Goal: Check status: Check status

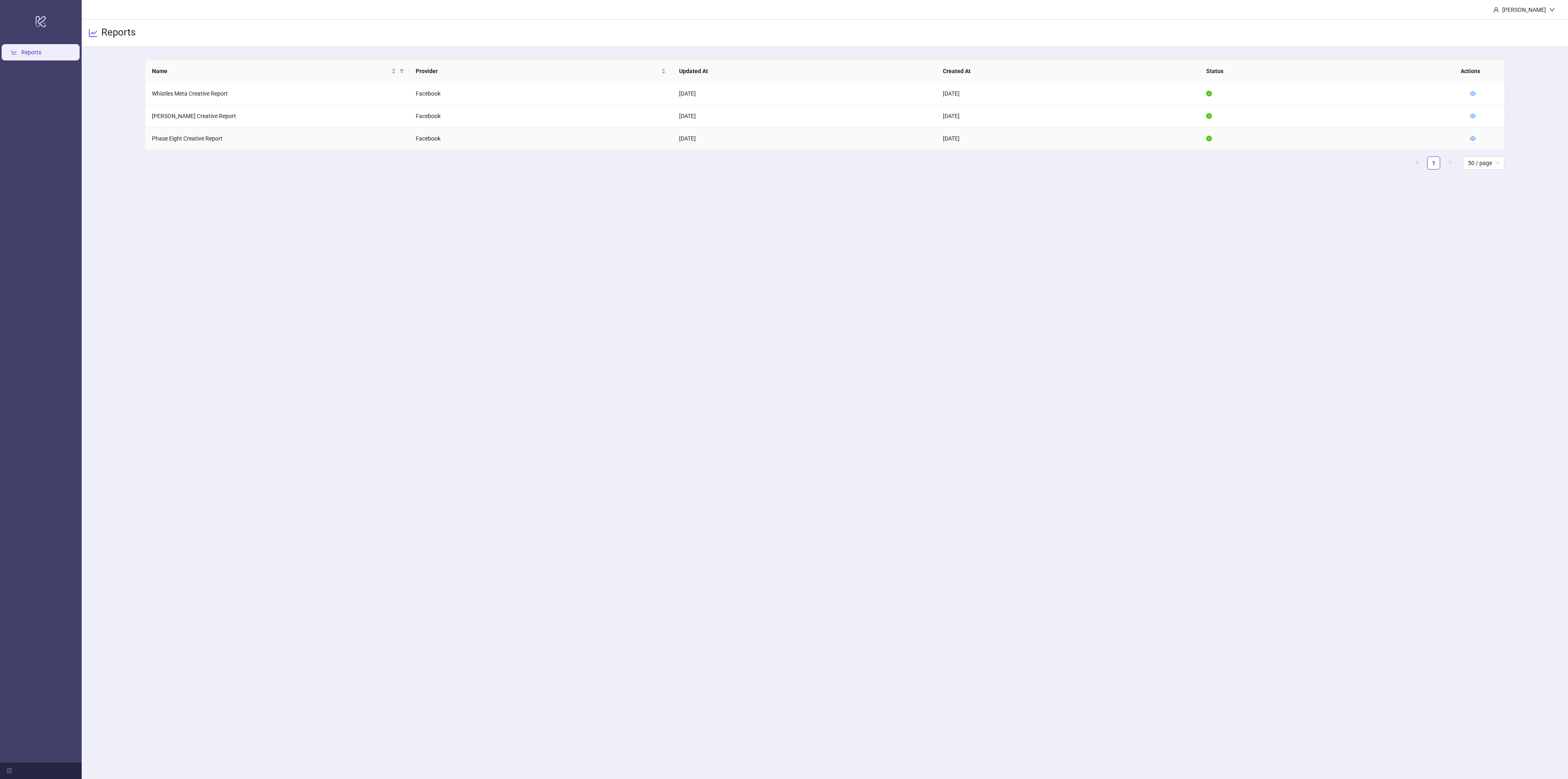
drag, startPoint x: 187, startPoint y: 141, endPoint x: 197, endPoint y: 138, distance: 10.4
click at [188, 141] on td "Phase Eight Creative Report" at bounding box center [277, 138] width 264 height 23
click at [1471, 142] on div at bounding box center [1472, 138] width 5 height 9
click at [1469, 138] on td at bounding box center [1483, 138] width 41 height 23
drag, startPoint x: 1469, startPoint y: 137, endPoint x: 1475, endPoint y: 137, distance: 6.0
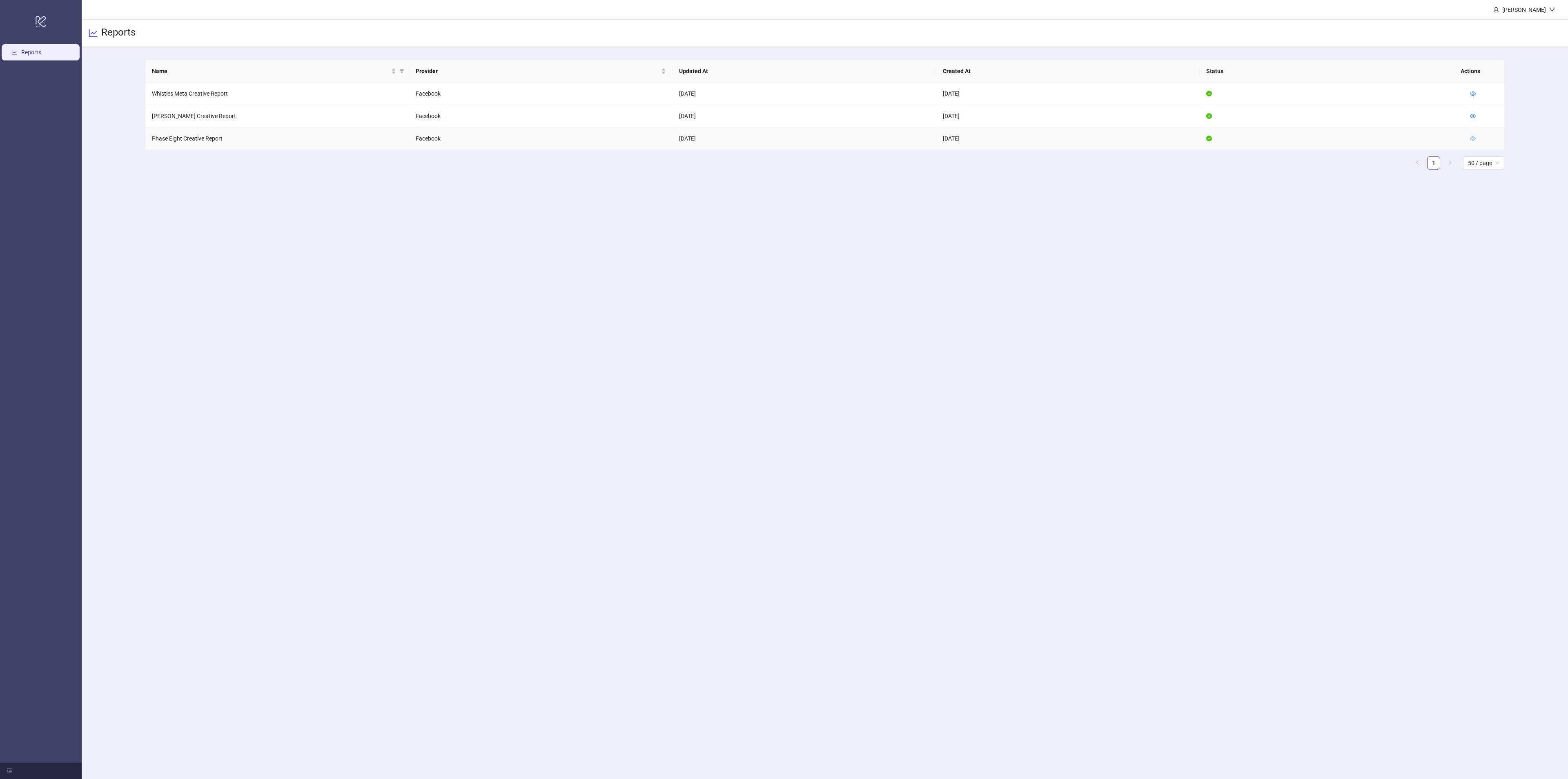
click at [1469, 137] on td at bounding box center [1483, 138] width 41 height 23
click at [1477, 136] on td at bounding box center [1483, 138] width 41 height 23
click at [1474, 136] on icon "eye" at bounding box center [1472, 138] width 5 height 5
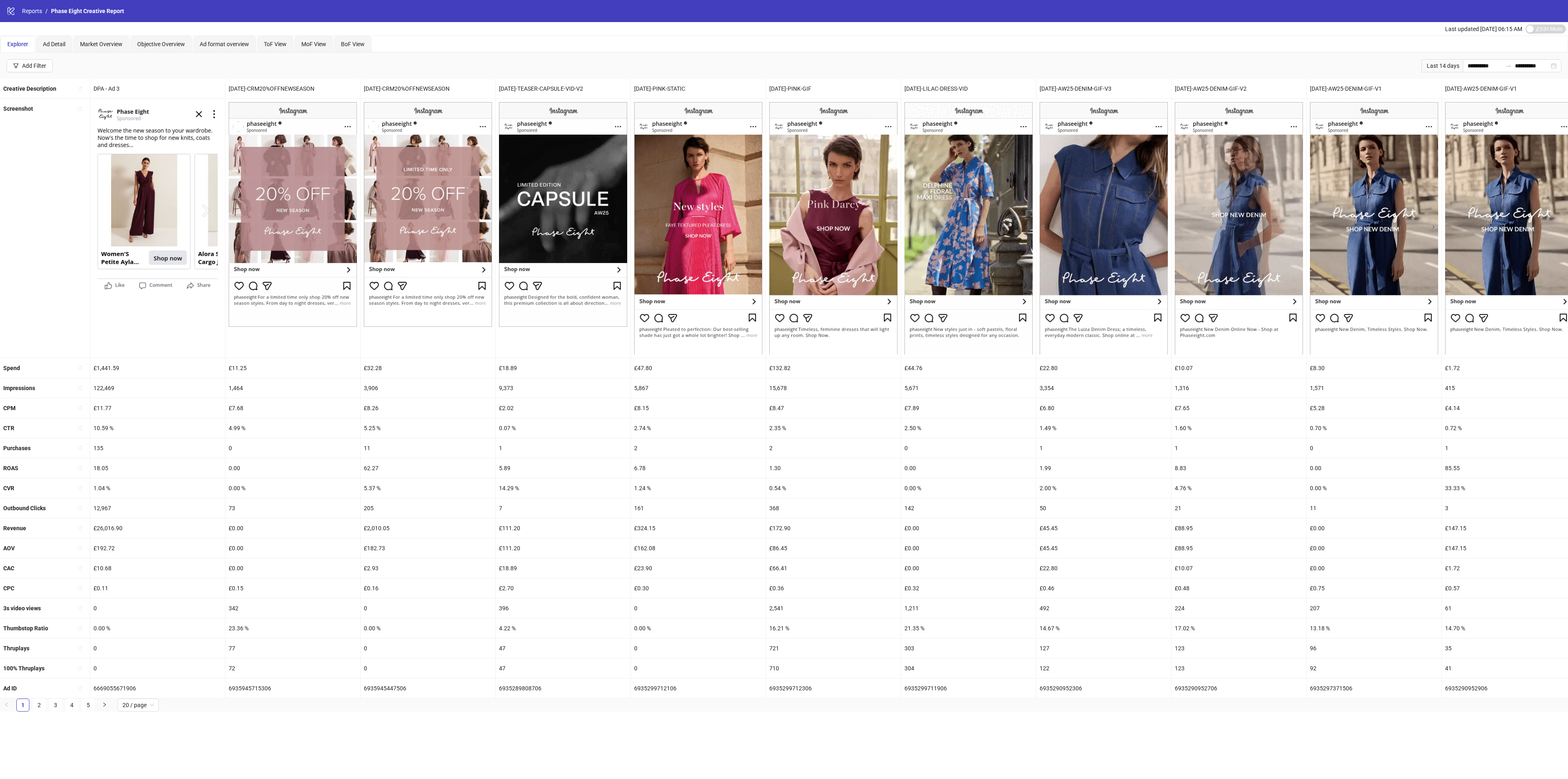
click at [1443, 59] on div "Last 14 days" at bounding box center [1442, 65] width 41 height 13
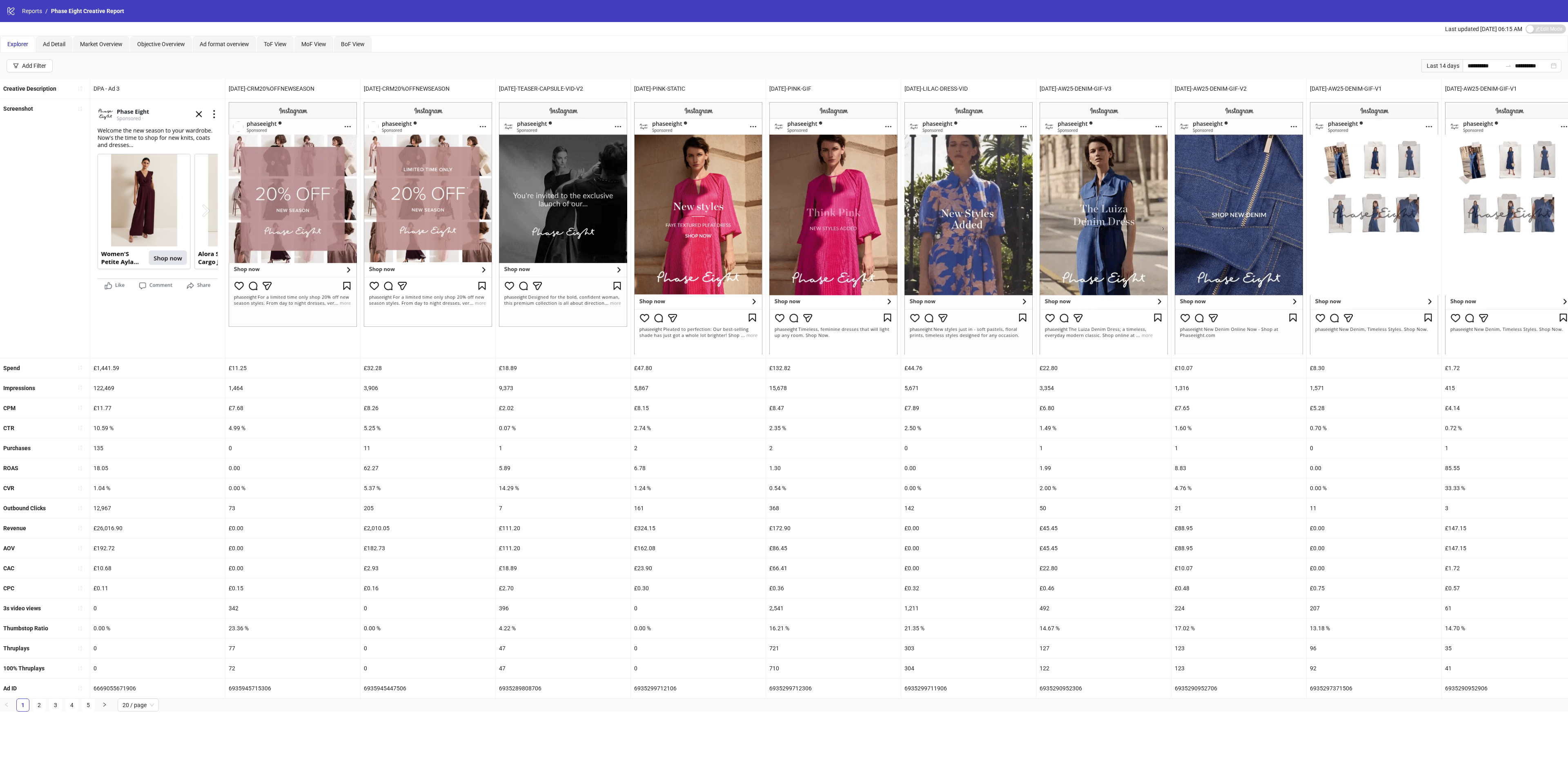
click at [1443, 64] on div "Last 14 days" at bounding box center [1442, 65] width 41 height 13
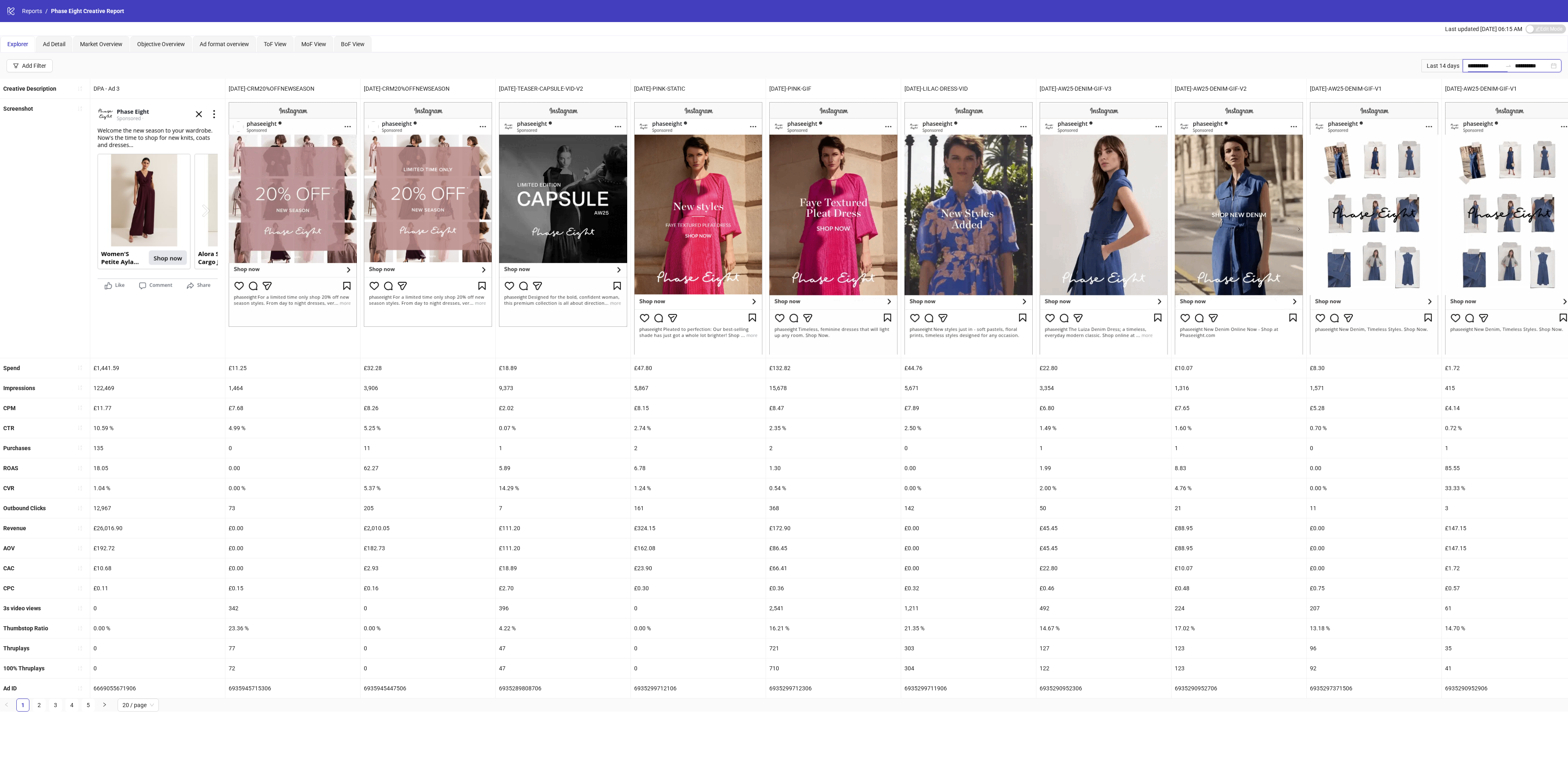
click at [1488, 63] on input "**********" at bounding box center [1485, 66] width 34 height 9
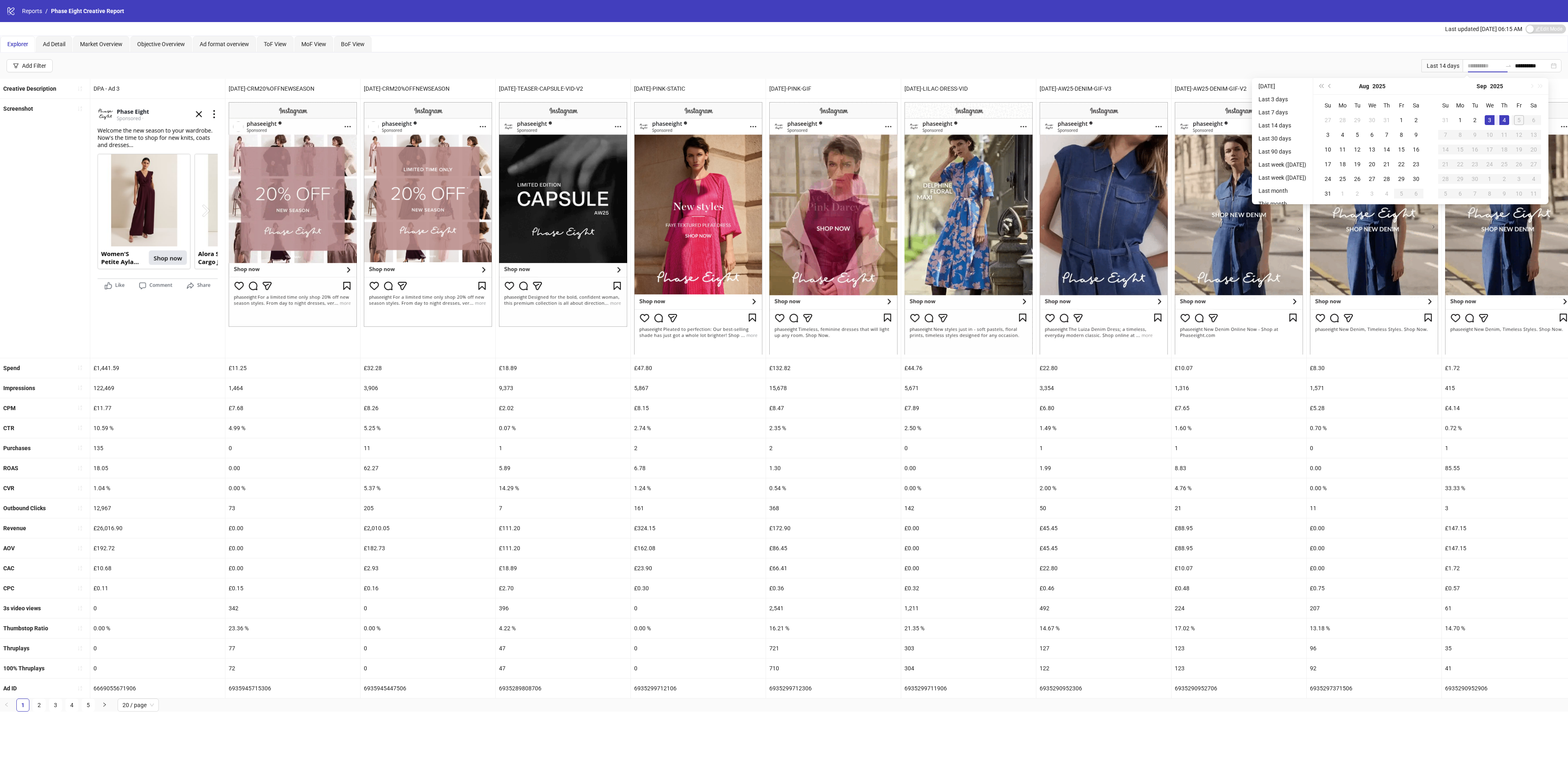
click at [1494, 118] on div "3" at bounding box center [1489, 120] width 10 height 10
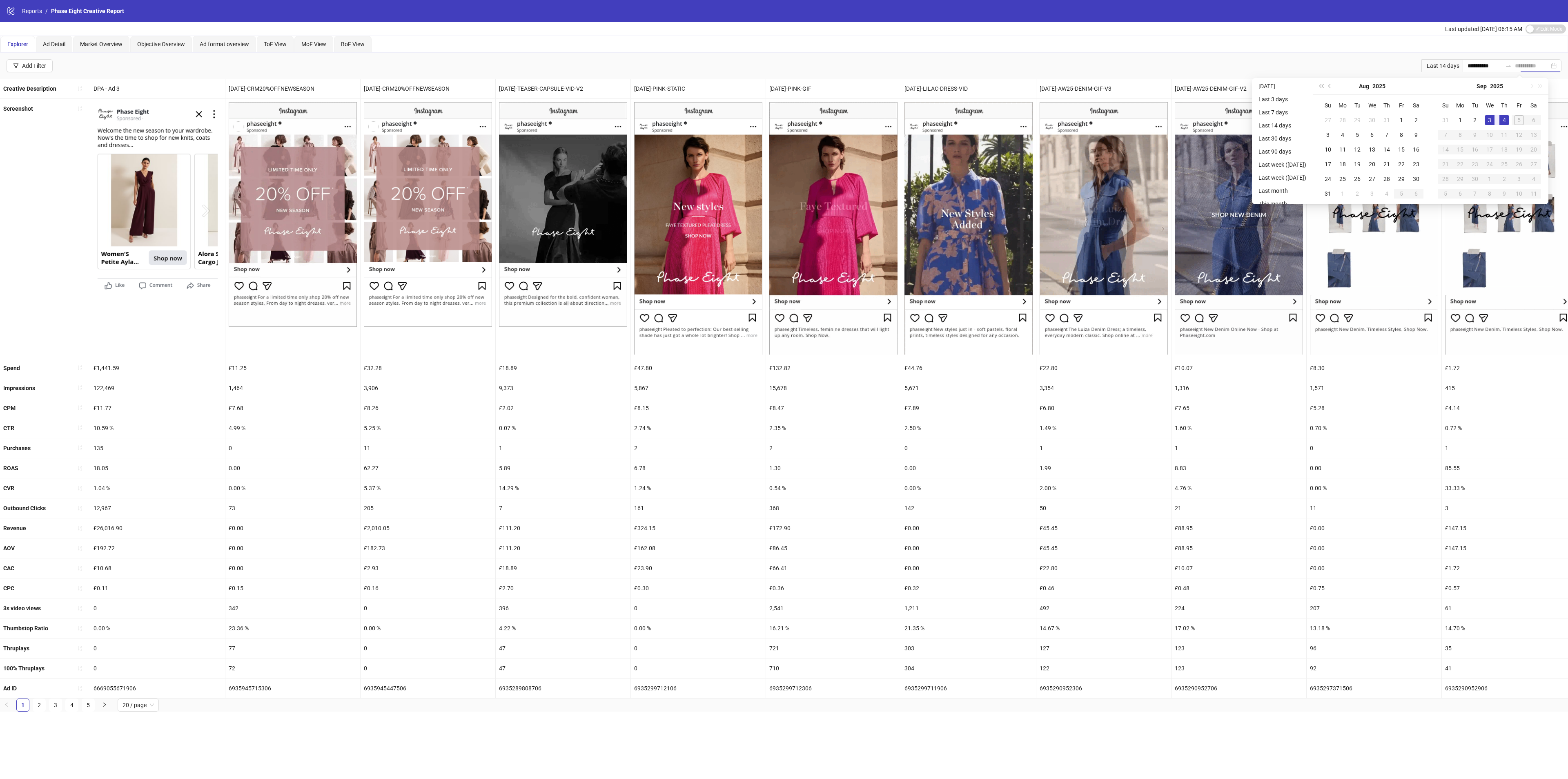
click at [1509, 120] on div "4" at bounding box center [1504, 120] width 10 height 10
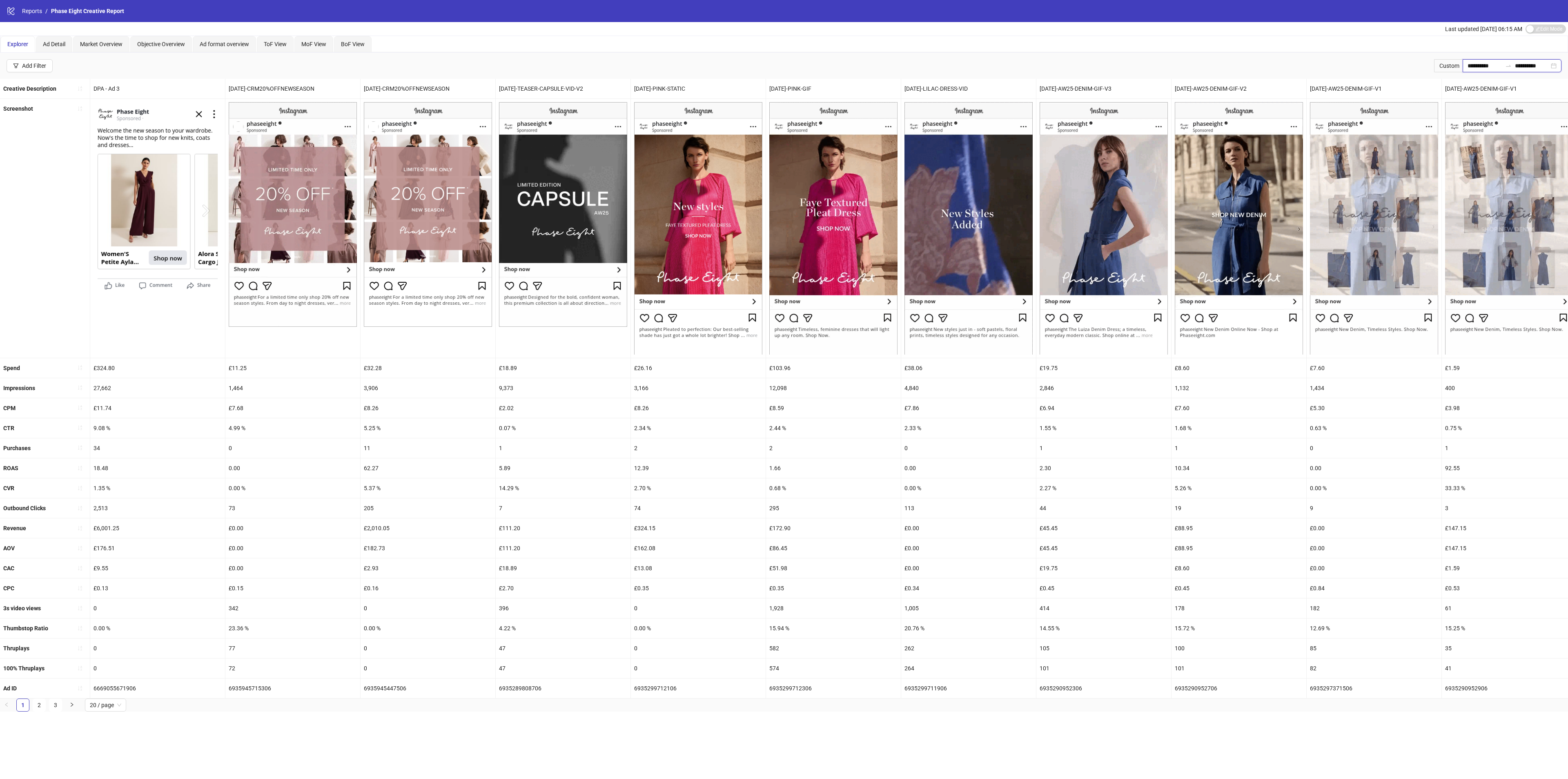
click at [1471, 67] on input "**********" at bounding box center [1485, 66] width 34 height 9
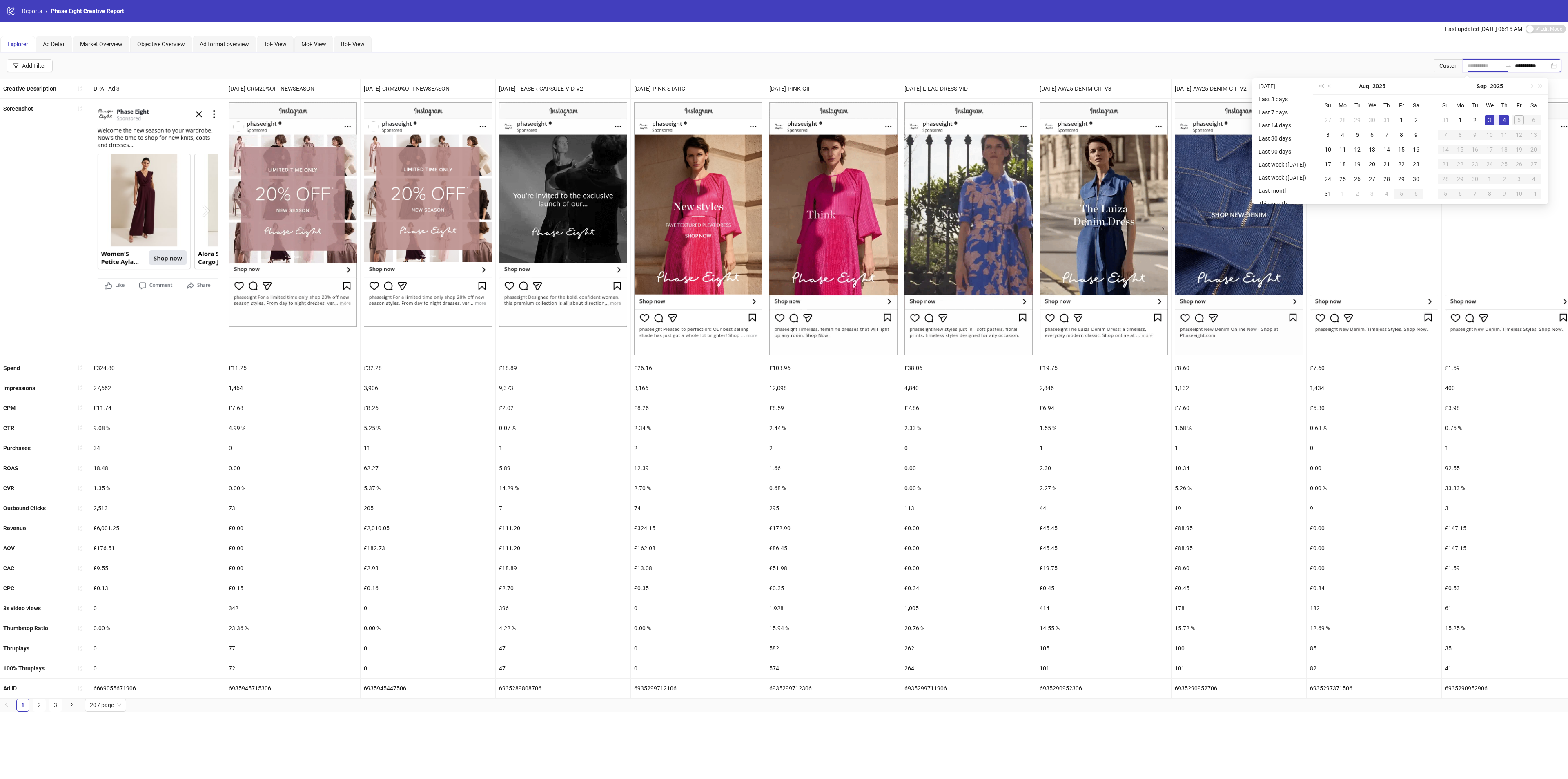
type input "**********"
click at [1509, 115] on div "4" at bounding box center [1504, 120] width 10 height 10
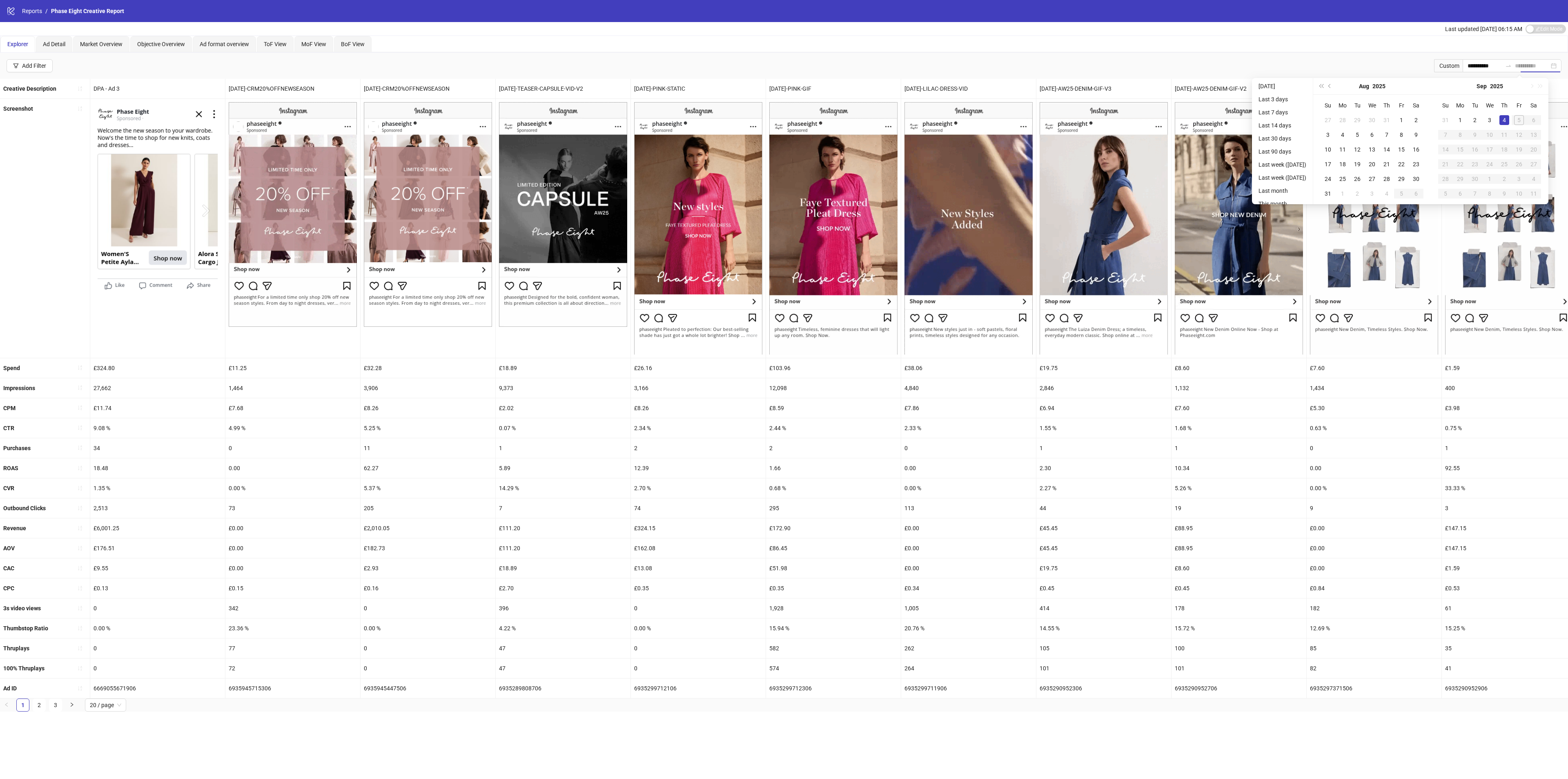
click at [1509, 115] on div "4" at bounding box center [1504, 120] width 10 height 10
